Goal: Find specific page/section: Find specific page/section

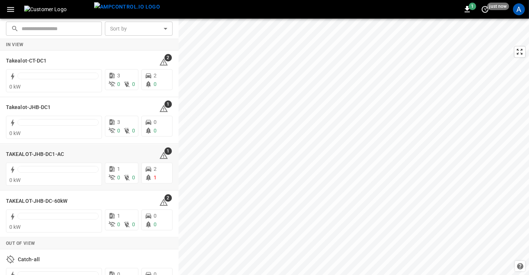
scroll to position [20, 0]
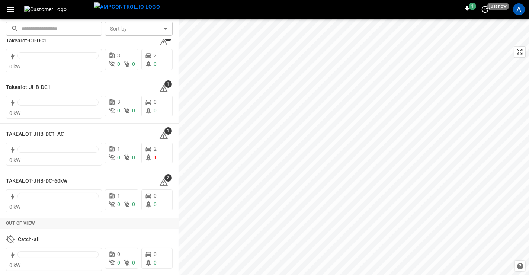
click at [516, 9] on div "A" at bounding box center [519, 9] width 12 height 12
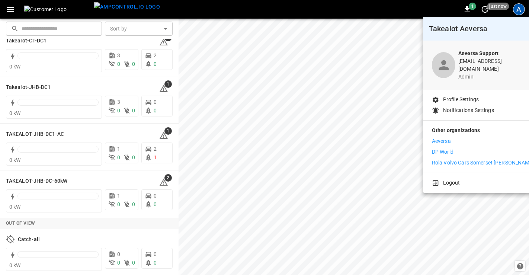
click at [445, 137] on p "Aeversa" at bounding box center [441, 141] width 19 height 8
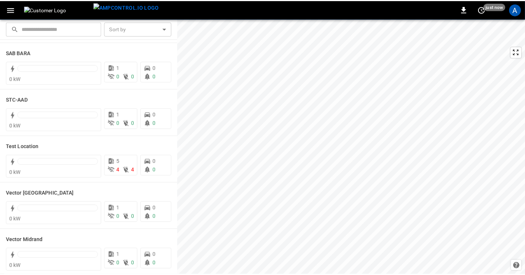
scroll to position [196, 0]
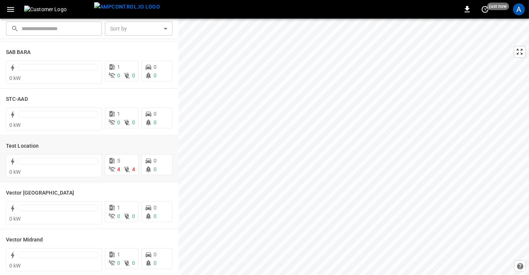
click at [26, 147] on h6 "Test Location" at bounding box center [22, 146] width 33 height 8
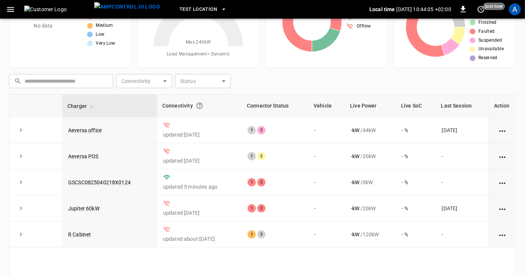
scroll to position [55, 0]
click at [82, 181] on link "GSCSC0825040218X0124" at bounding box center [99, 182] width 63 height 6
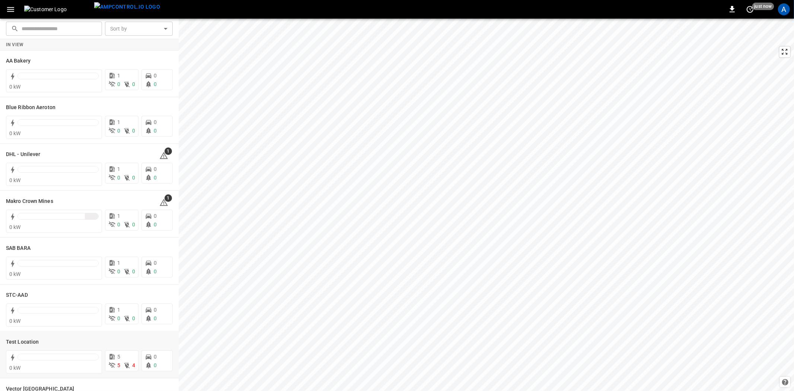
click at [32, 339] on h6 "Test Location" at bounding box center [22, 342] width 33 height 8
